Goal: Task Accomplishment & Management: Manage account settings

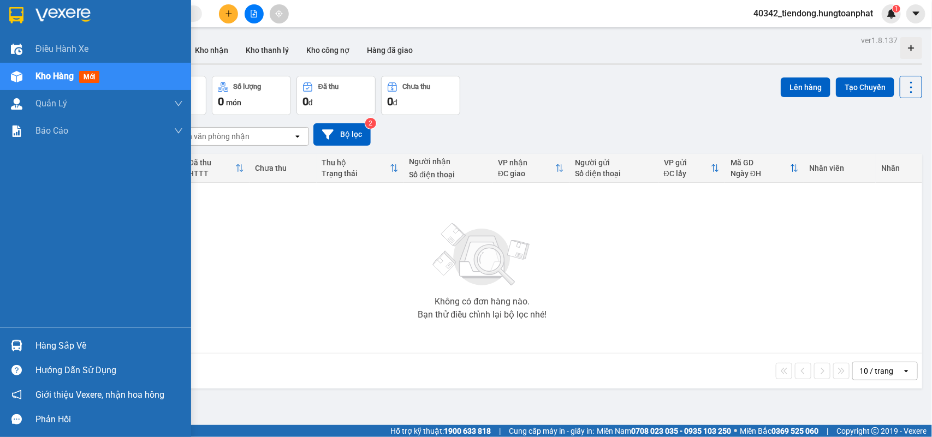
click at [33, 339] on div "Hàng sắp về" at bounding box center [95, 346] width 191 height 25
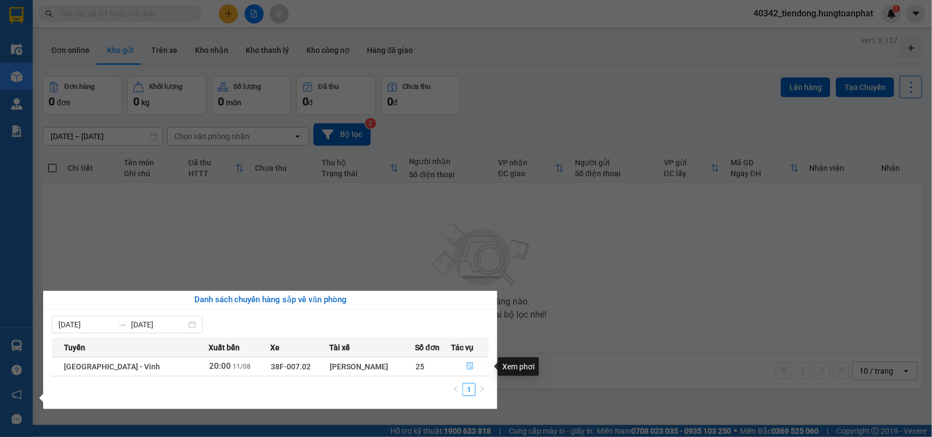
click at [467, 370] on icon "file-done" at bounding box center [470, 367] width 8 height 8
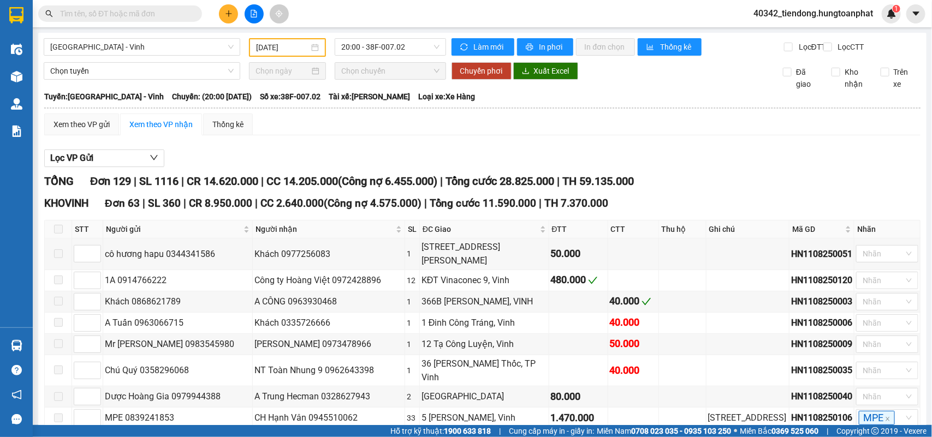
type input "[DATE]"
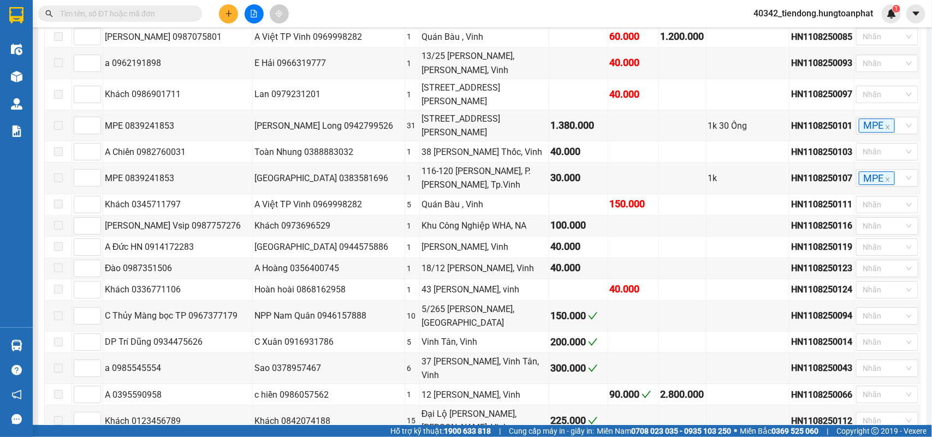
scroll to position [1503, 0]
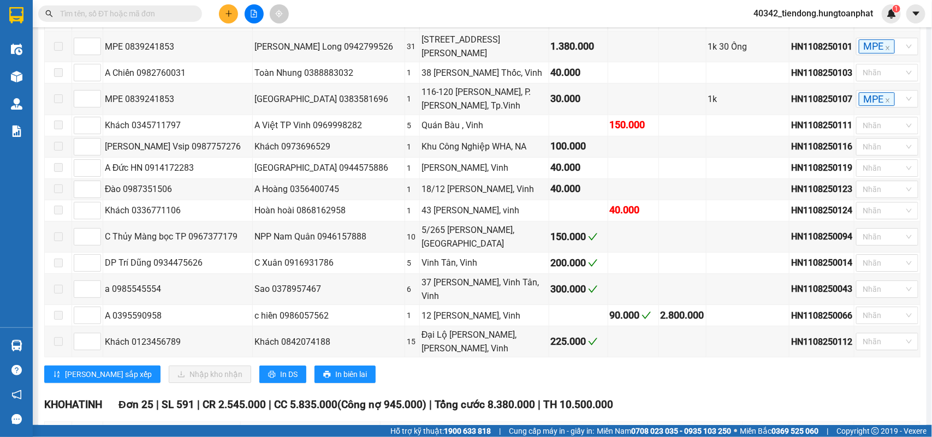
click at [56, 426] on input "checkbox" at bounding box center [58, 430] width 9 height 9
checkbox input "true"
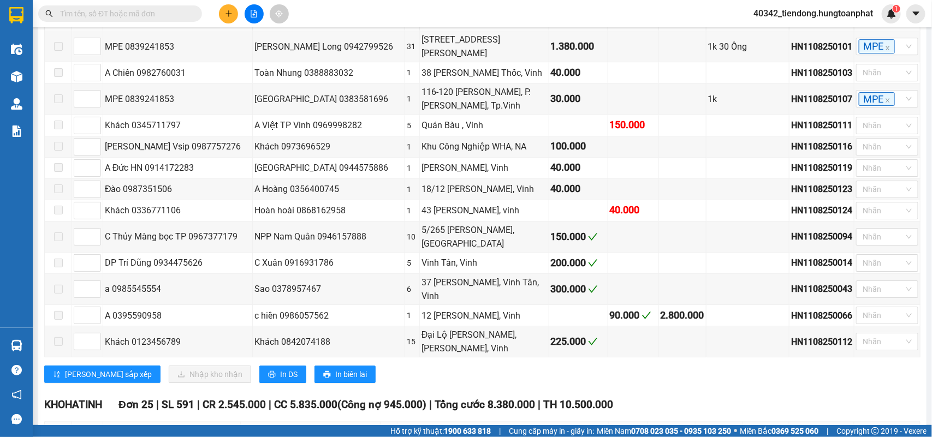
checkbox input "true"
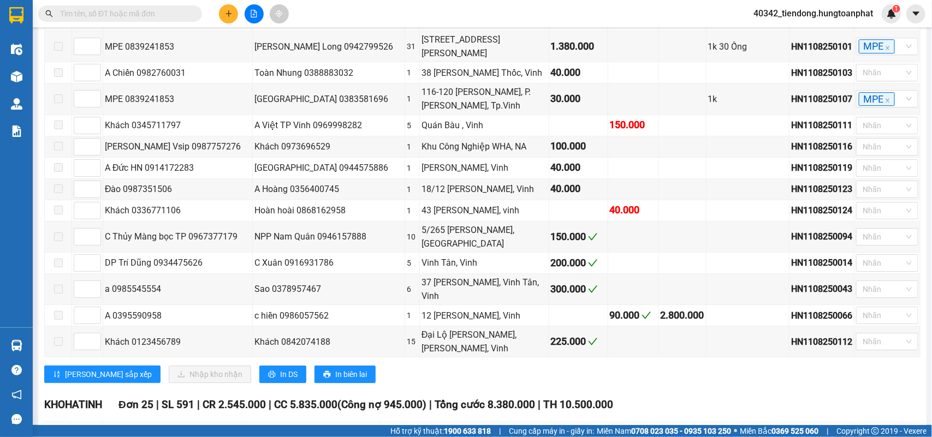
checkbox input "true"
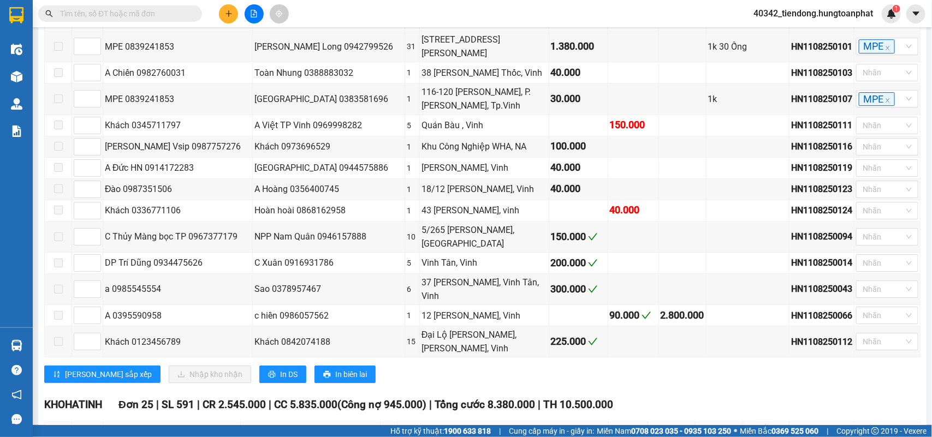
checkbox input "true"
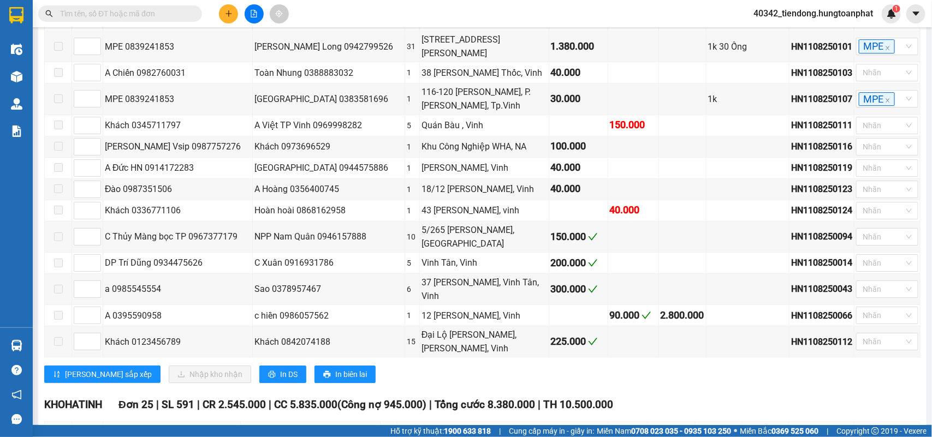
checkbox input "true"
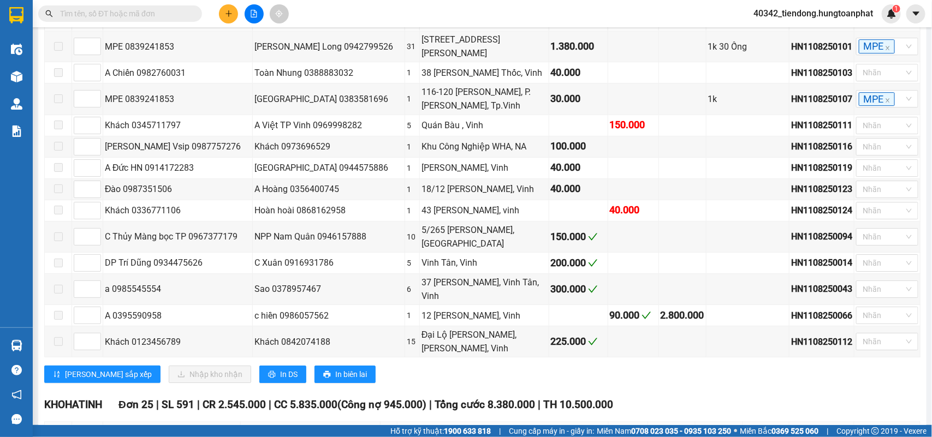
checkbox input "true"
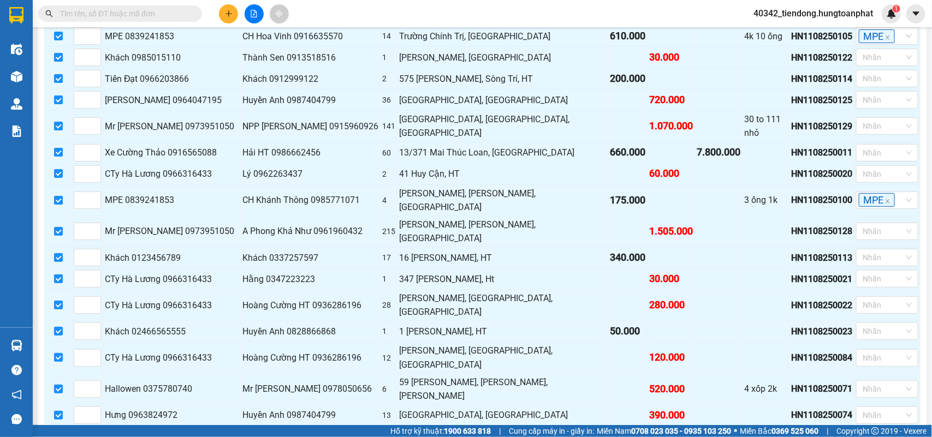
scroll to position [2026, 0]
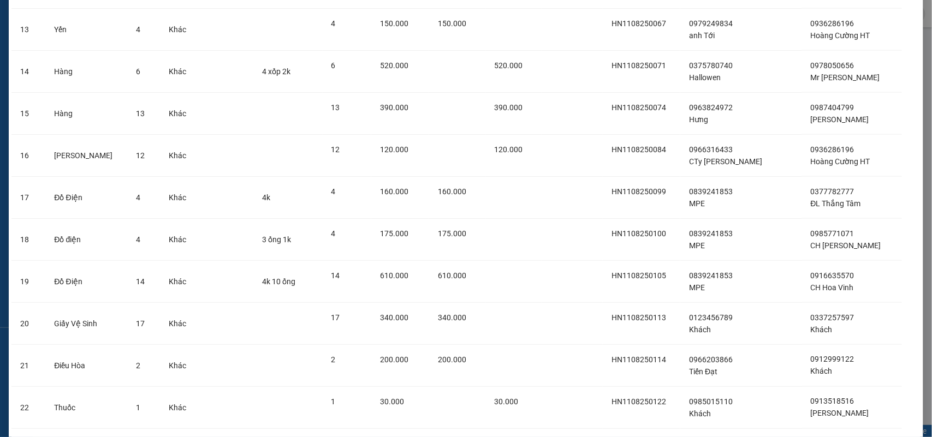
scroll to position [788, 0]
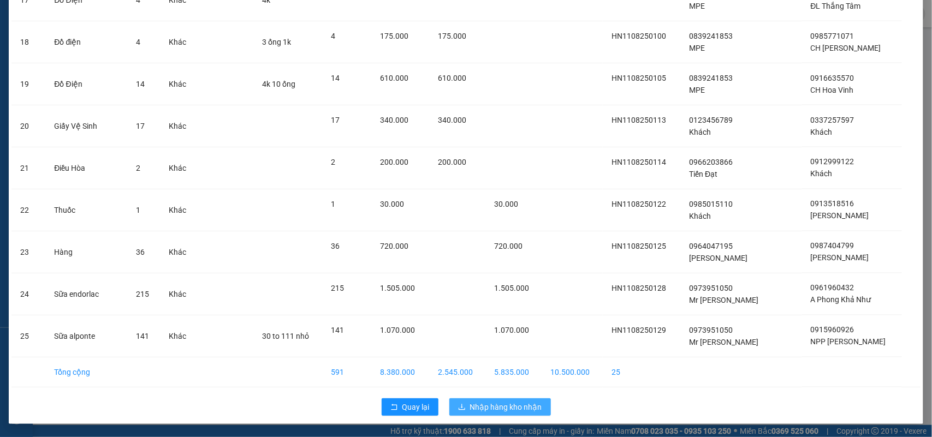
click at [529, 399] on button "Nhập hàng kho nhận" at bounding box center [500, 407] width 102 height 17
